Goal: Information Seeking & Learning: Learn about a topic

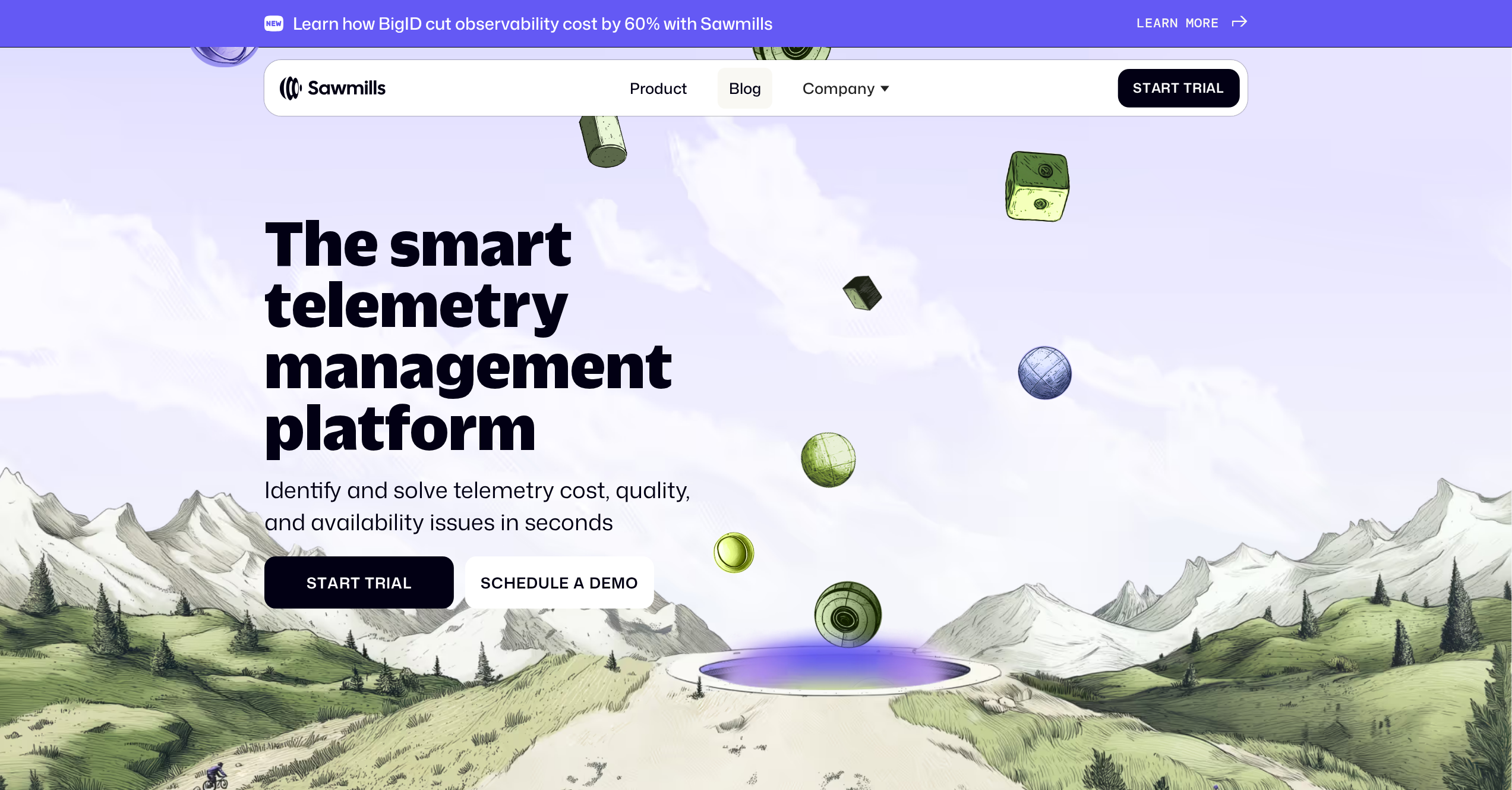
click at [744, 90] on link "Blog" at bounding box center [745, 88] width 55 height 41
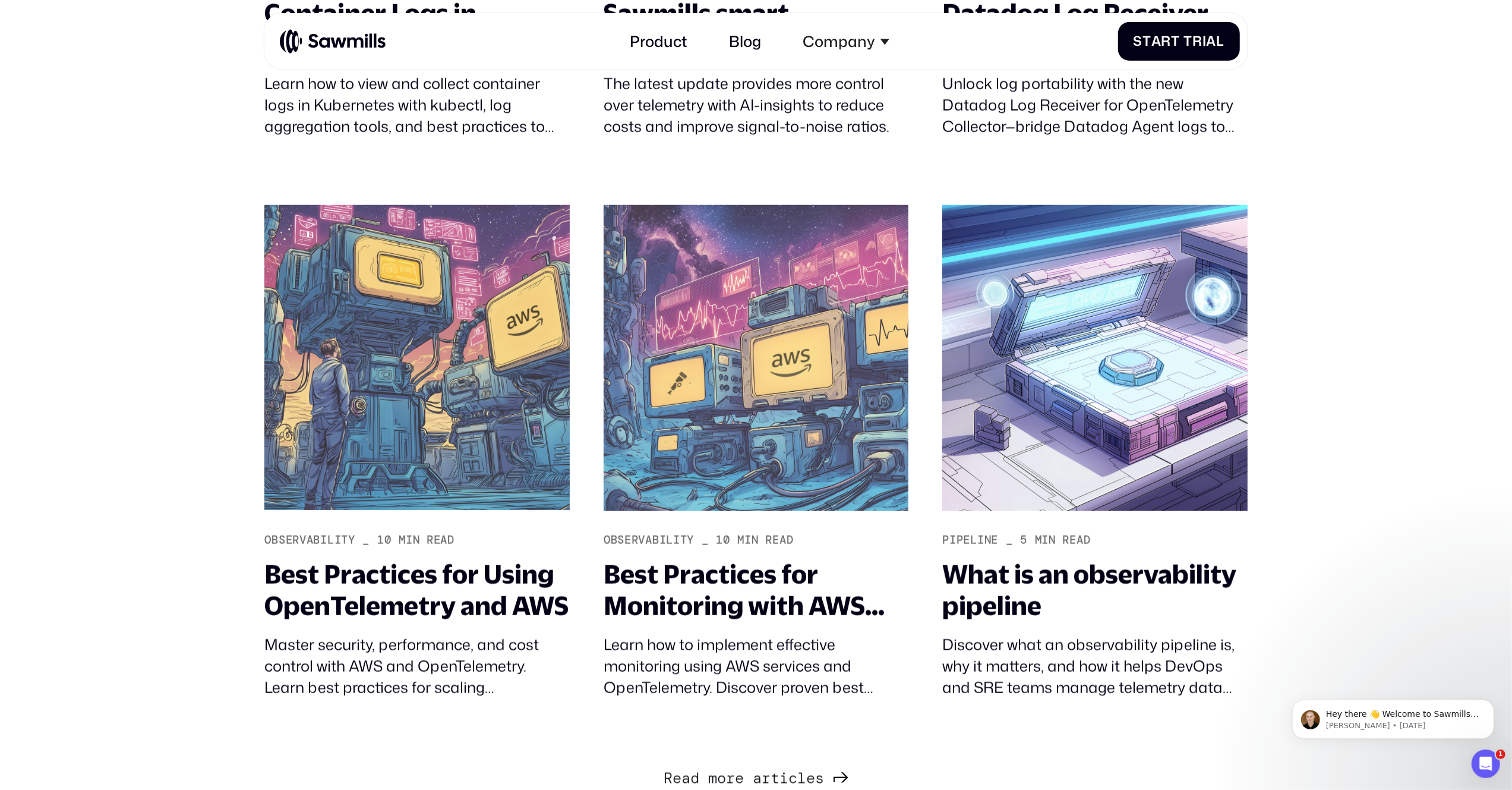
scroll to position [1545, 0]
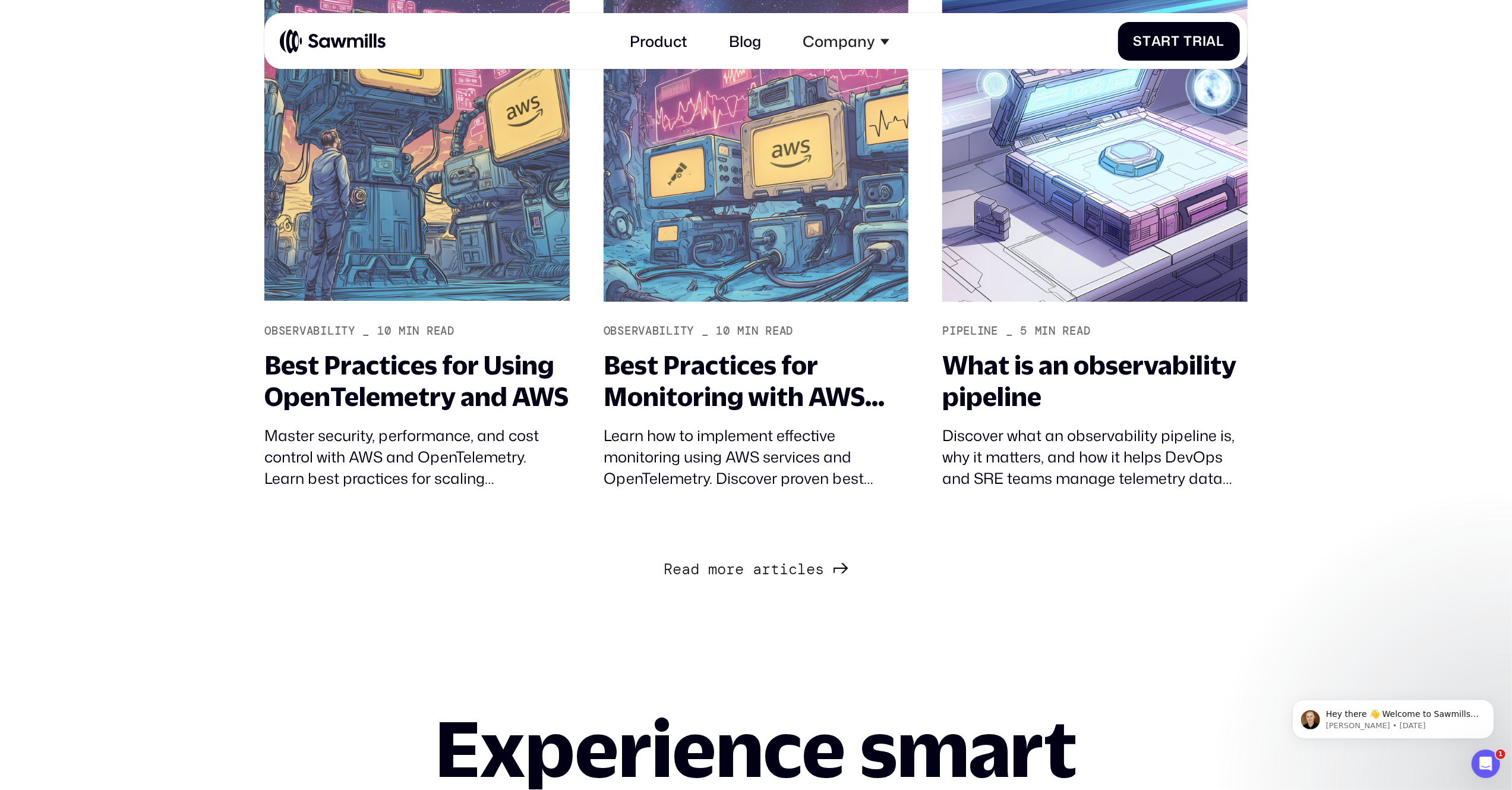
click at [790, 569] on div "R e a d m o r e a r t i c l e s R e a d m o r e a r t i c l e s" at bounding box center [744, 569] width 161 height 19
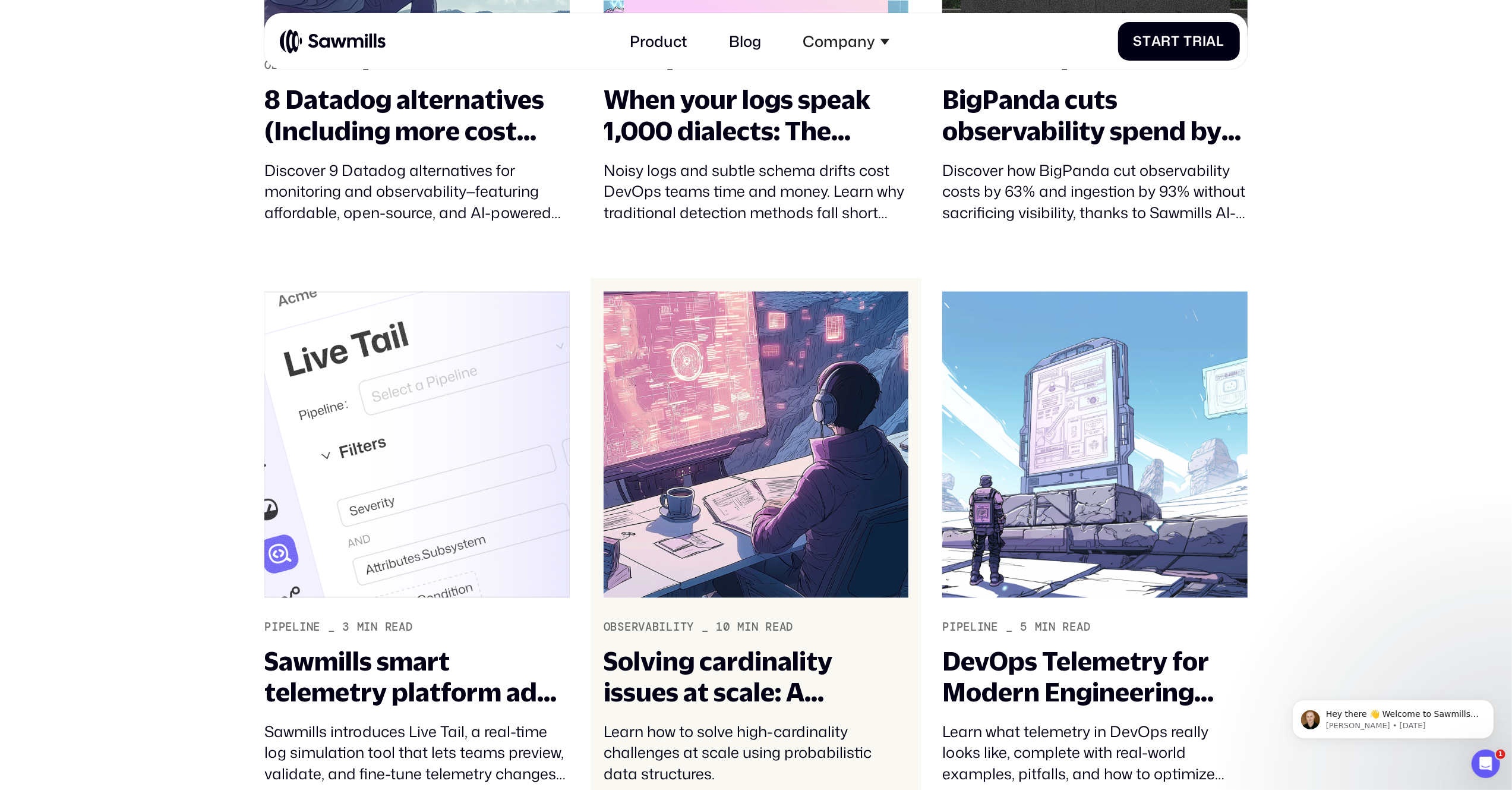
scroll to position [2477, 0]
